Goal: Find specific page/section: Find specific page/section

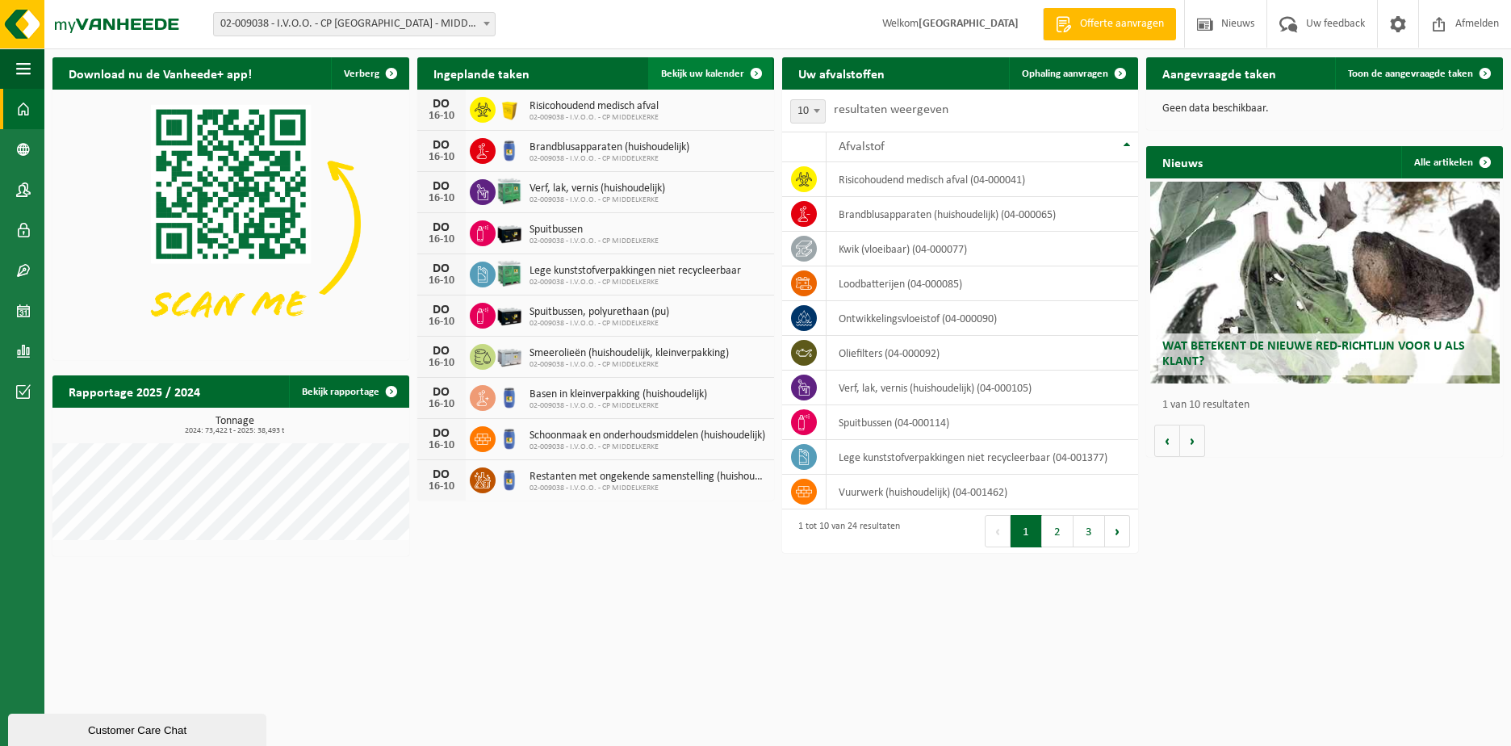
click at [691, 65] on link "Bekijk uw kalender" at bounding box center [710, 73] width 124 height 32
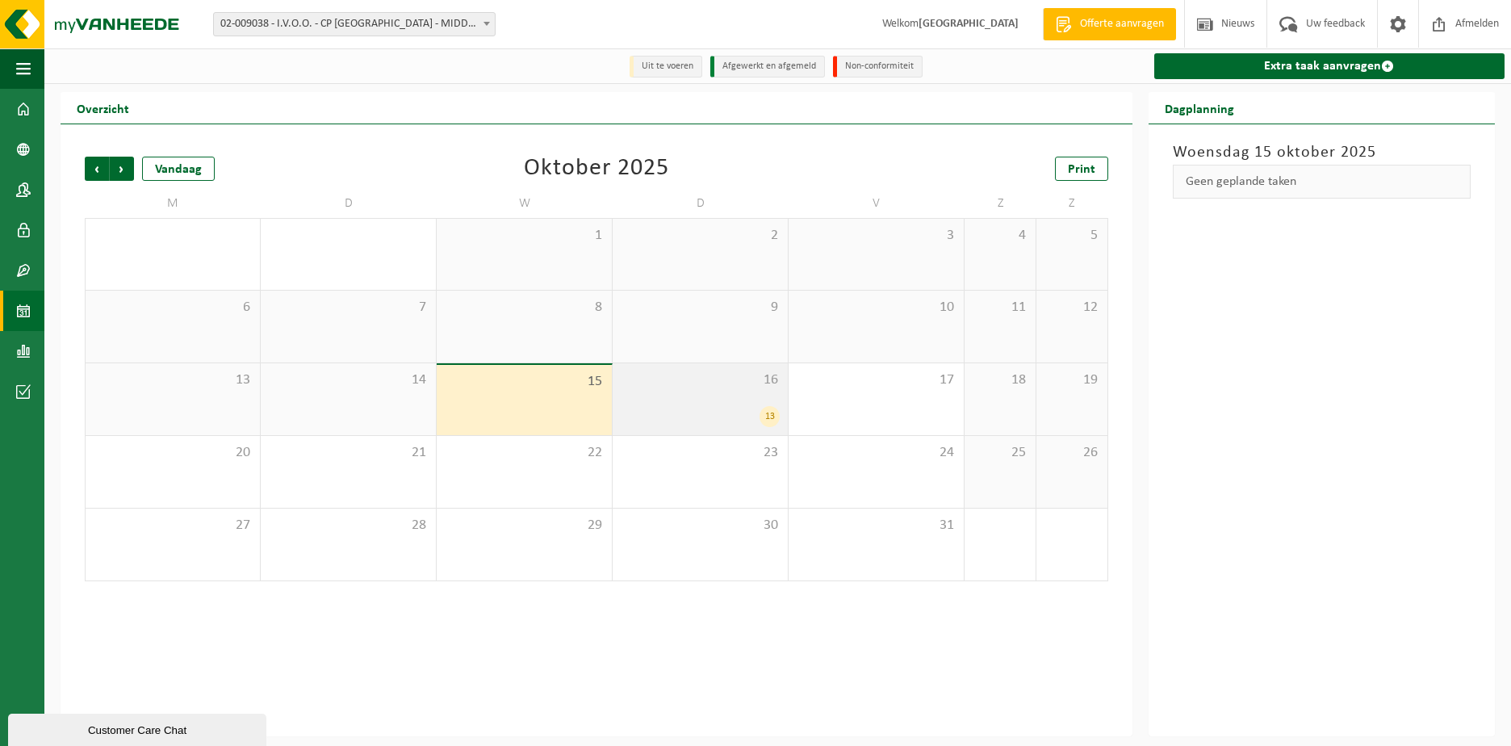
click at [736, 407] on div "13" at bounding box center [700, 416] width 159 height 21
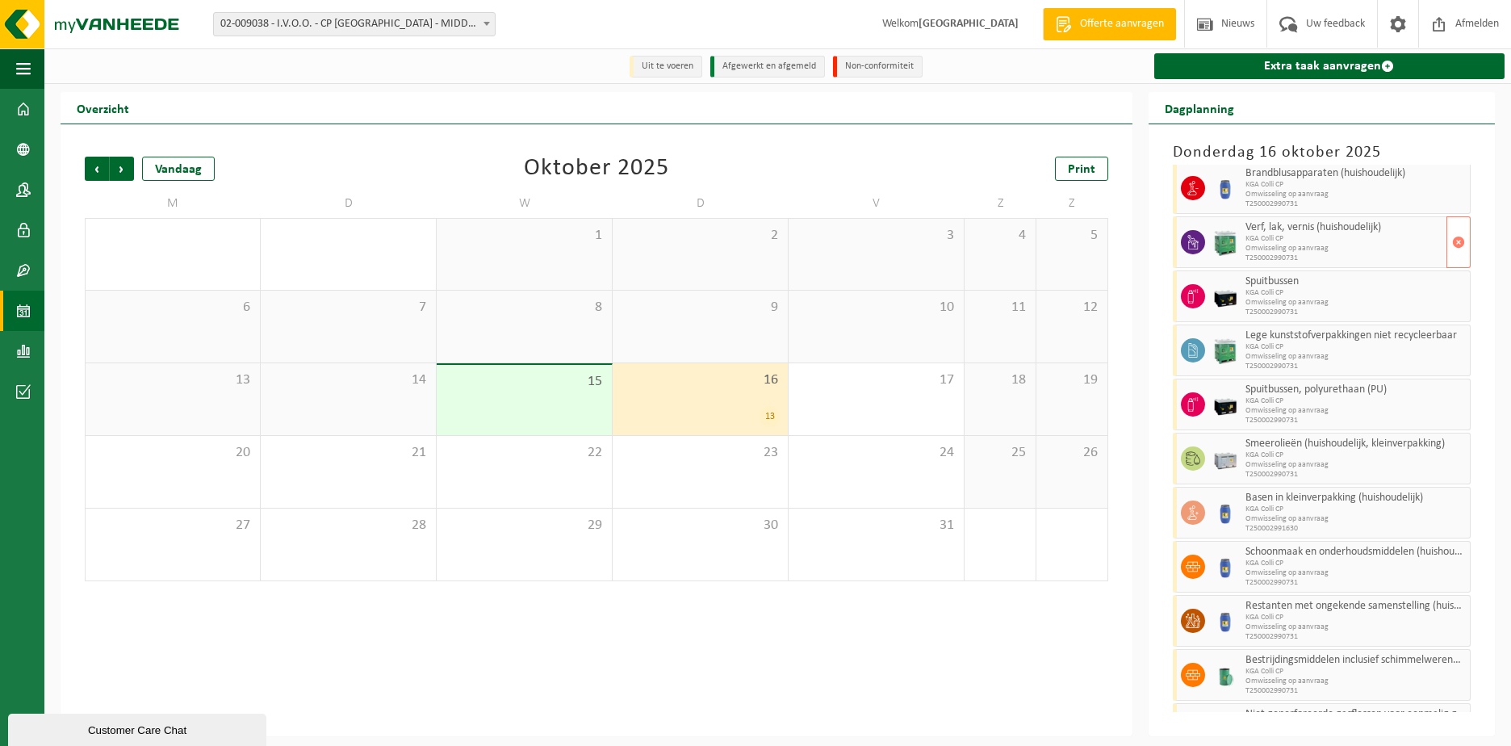
scroll to position [180, 0]
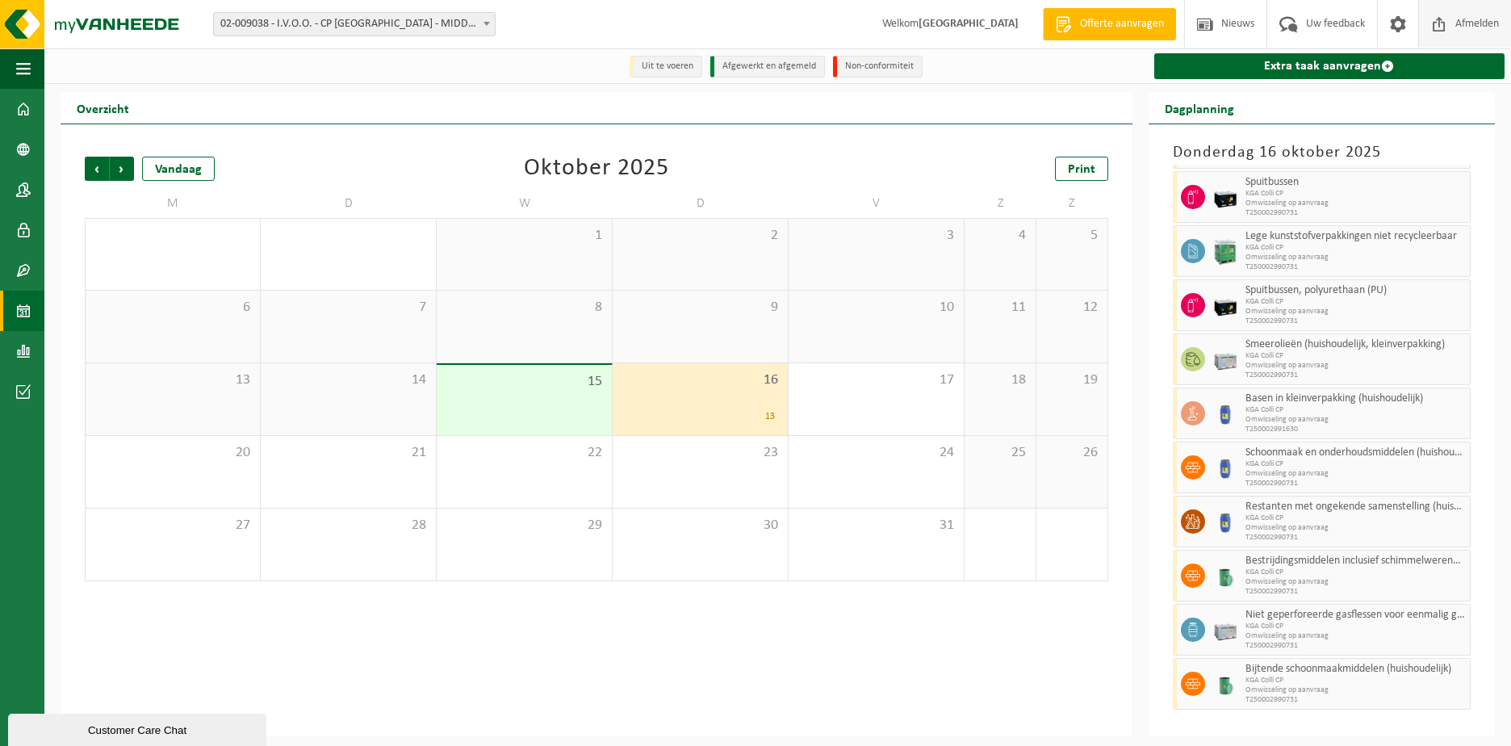
click at [1475, 29] on span "Afmelden" at bounding box center [1477, 24] width 52 height 48
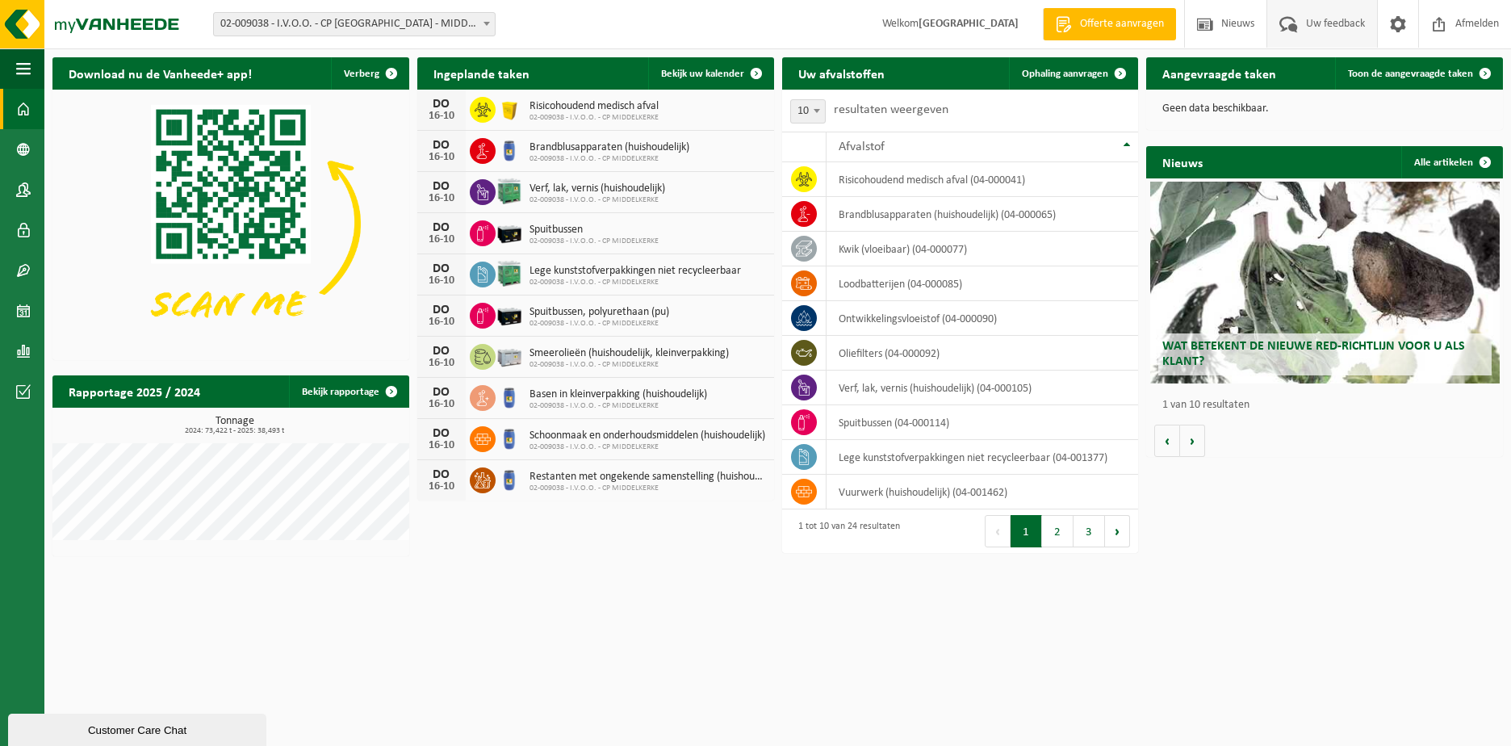
click at [1320, 21] on span "Uw feedback" at bounding box center [1335, 24] width 67 height 48
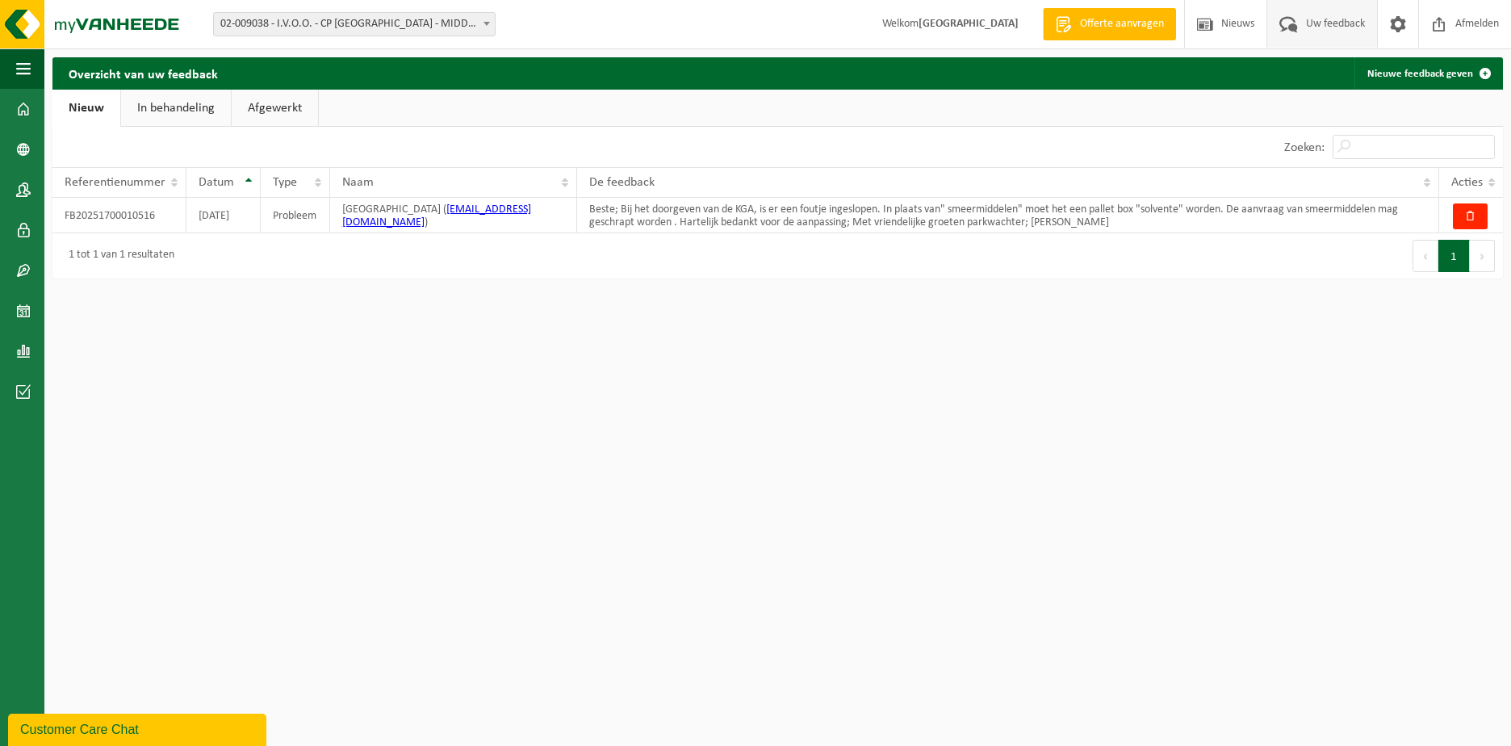
click at [291, 109] on link "Afgewerkt" at bounding box center [275, 108] width 86 height 37
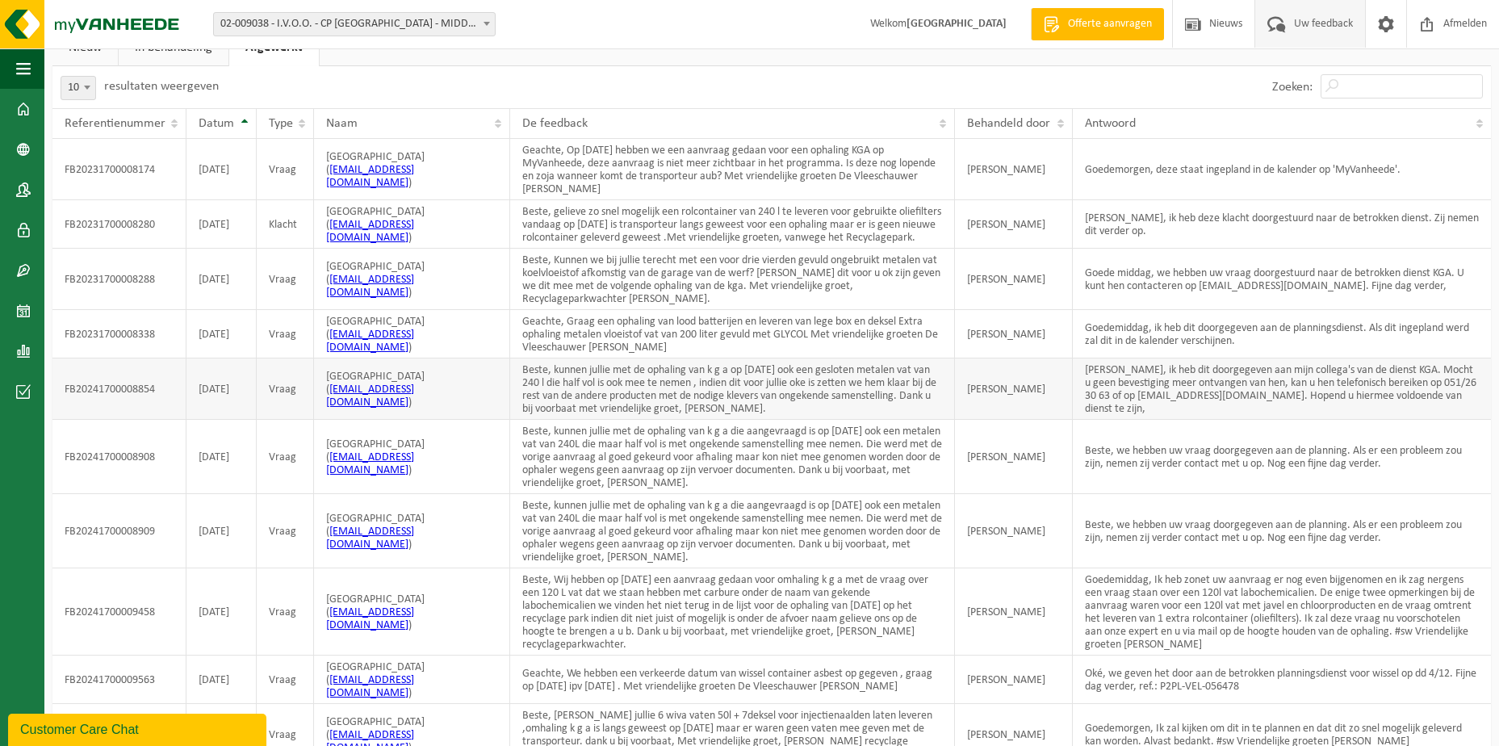
scroll to position [142, 0]
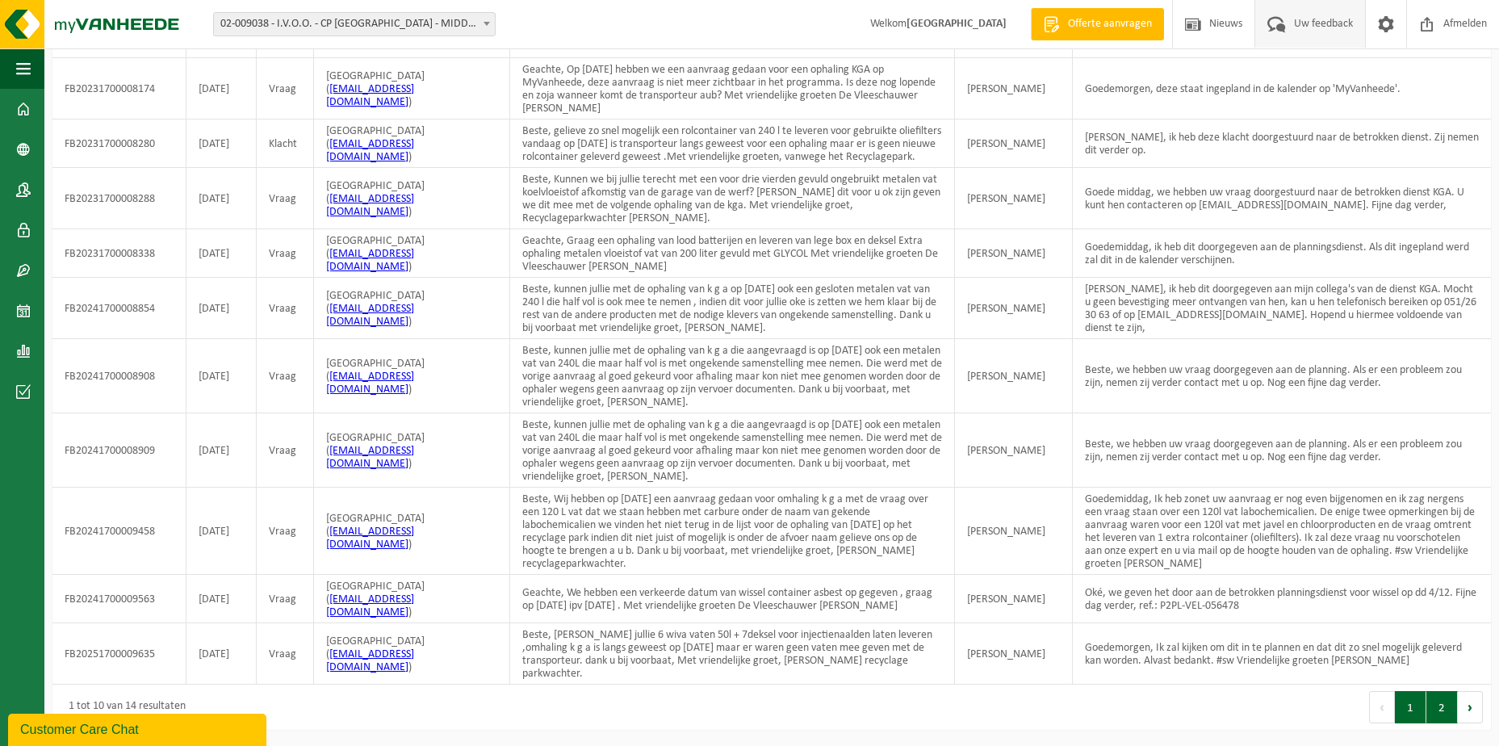
click at [1432, 696] on button "2" at bounding box center [1441, 707] width 31 height 32
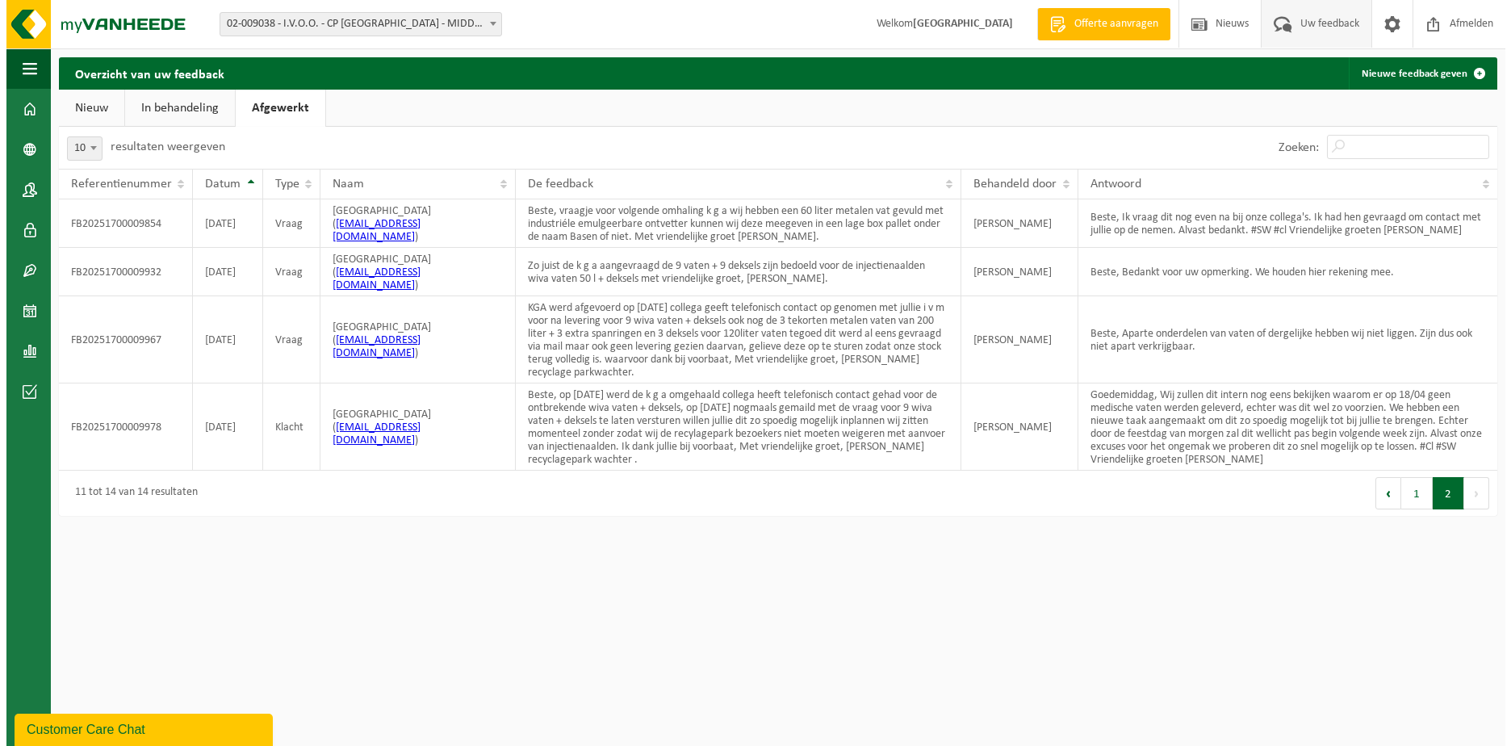
scroll to position [0, 0]
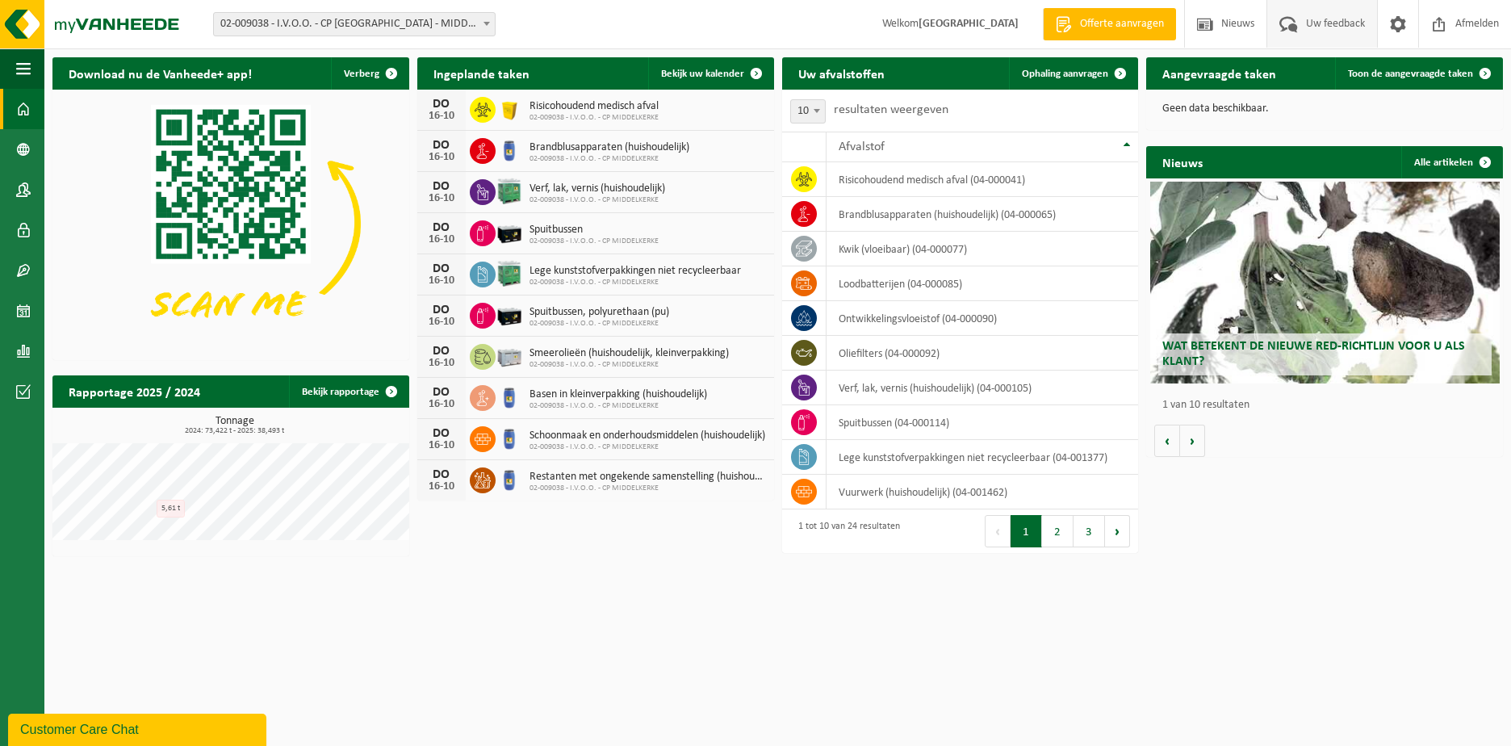
click at [1334, 25] on span "Uw feedback" at bounding box center [1335, 24] width 67 height 48
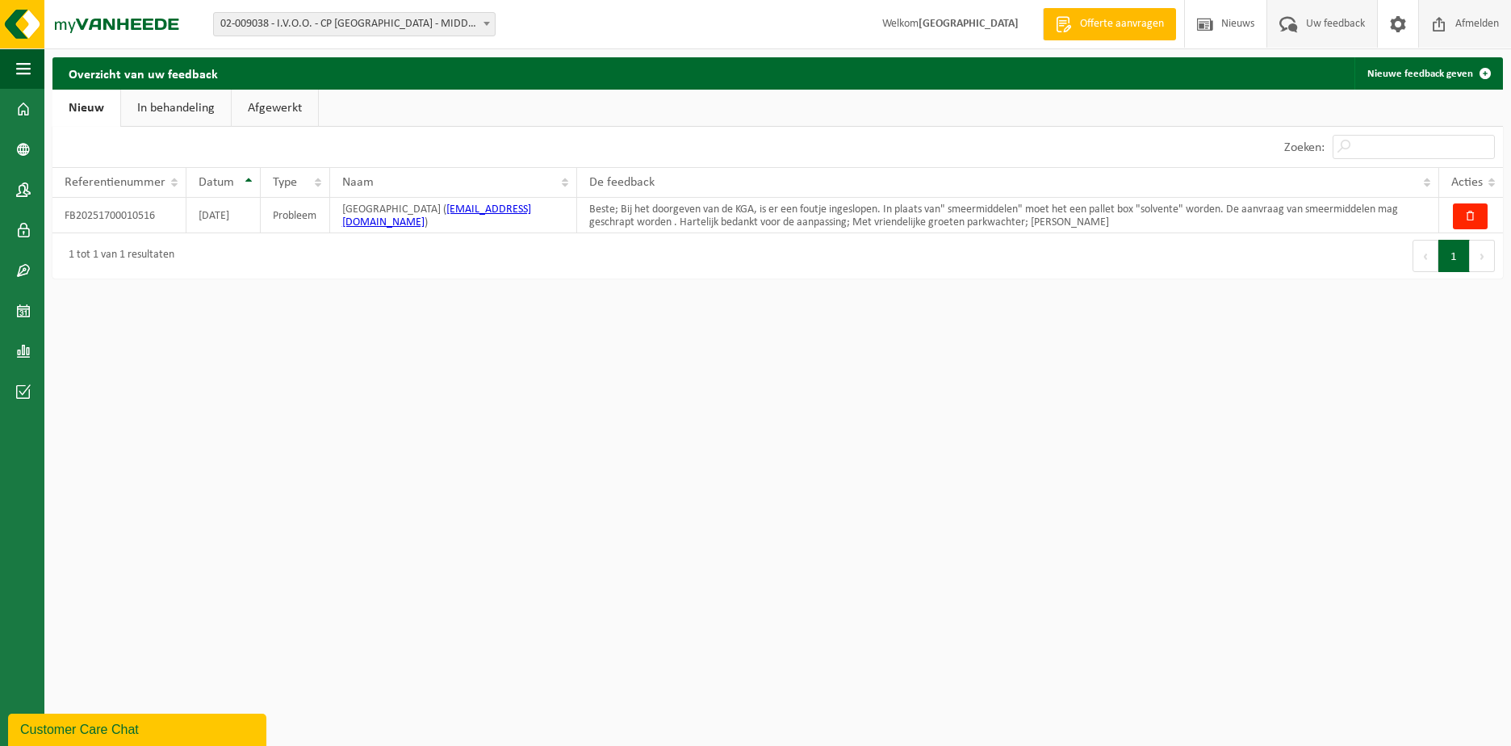
click at [1465, 22] on span "Afmelden" at bounding box center [1477, 24] width 52 height 48
